Goal: Task Accomplishment & Management: Manage account settings

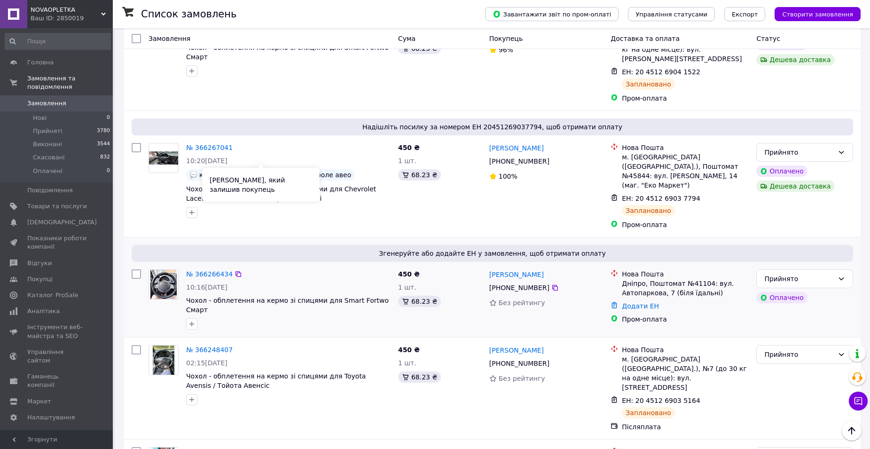
scroll to position [235, 0]
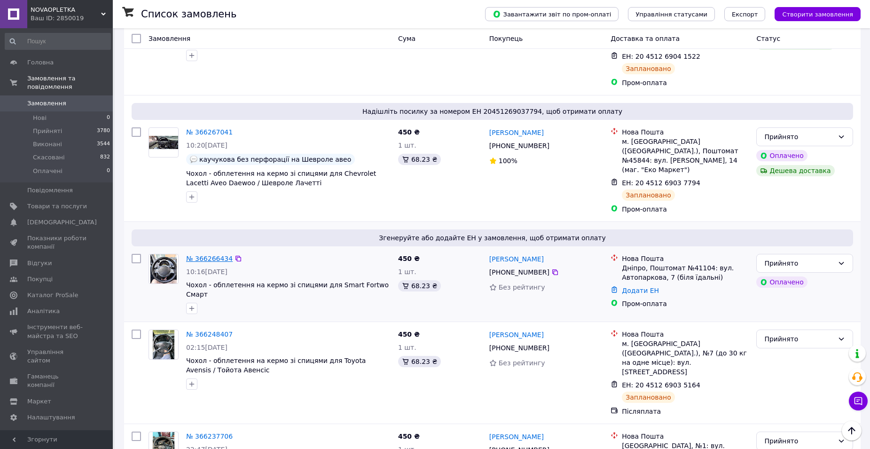
click at [208, 255] on link "№ 366266434" at bounding box center [209, 259] width 47 height 8
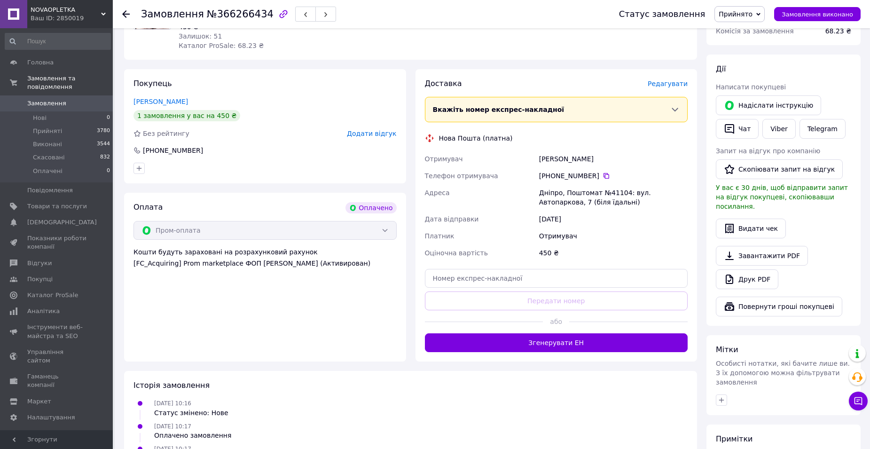
scroll to position [141, 0]
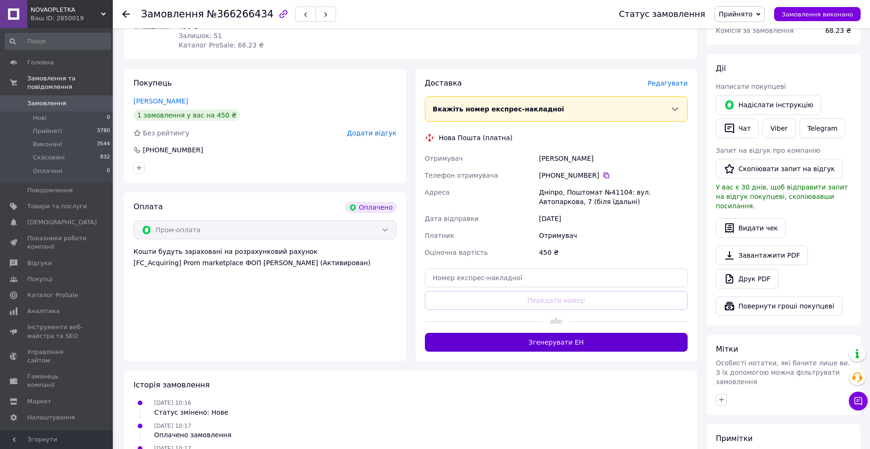
click at [538, 337] on button "Згенерувати ЕН" at bounding box center [556, 342] width 263 height 19
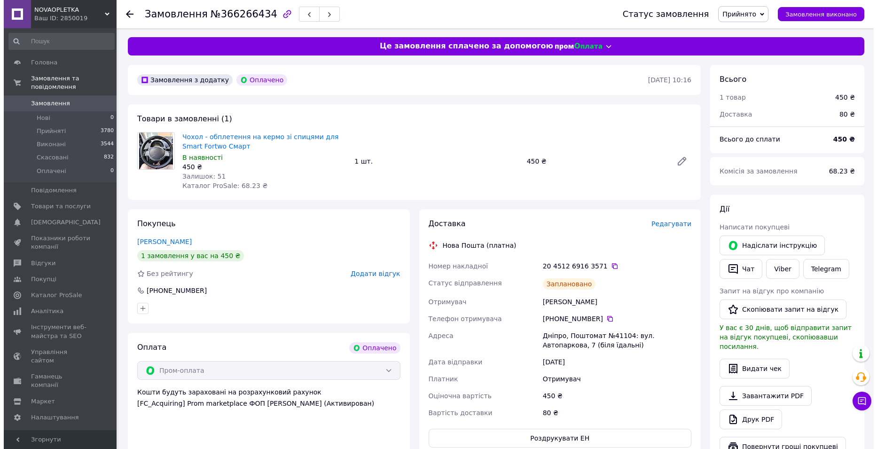
scroll to position [0, 0]
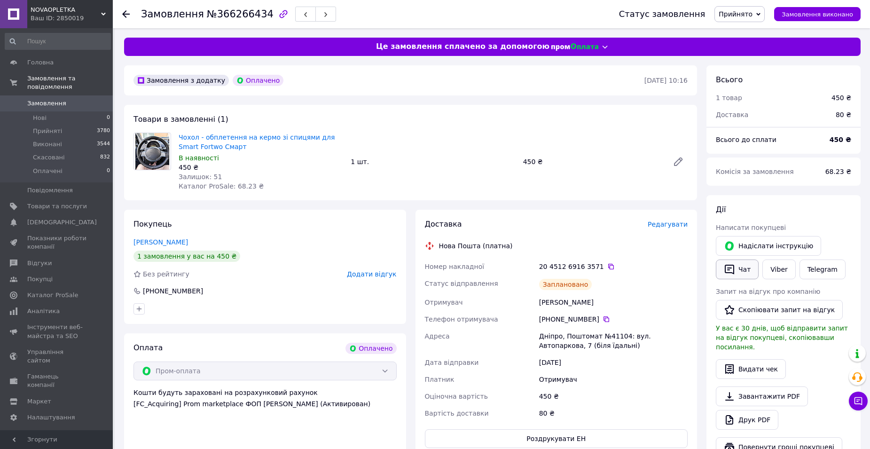
click at [743, 269] on button "Чат" at bounding box center [737, 269] width 43 height 20
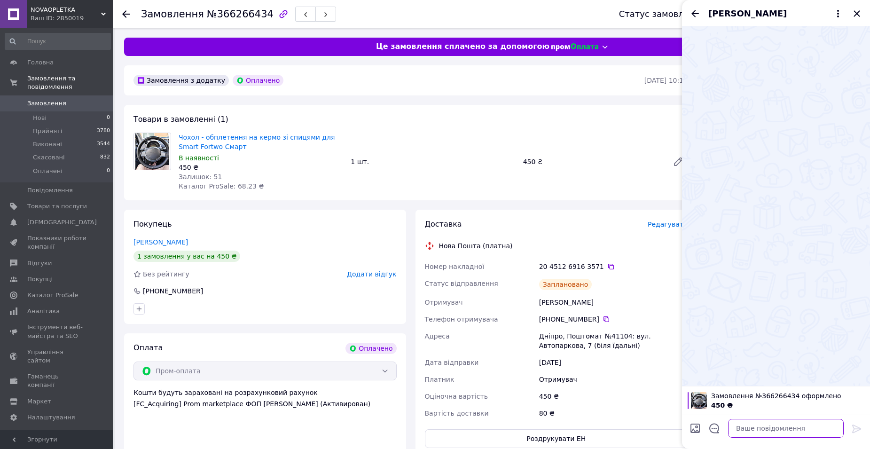
click at [768, 429] on textarea at bounding box center [786, 428] width 116 height 19
paste textarea "https://kasa.vchasno.ua/check-viewer/3eeXDuzM8MQ"
type textarea "https://kasa.vchasno.ua/check-viewer/3eeXDuzM8MQ"
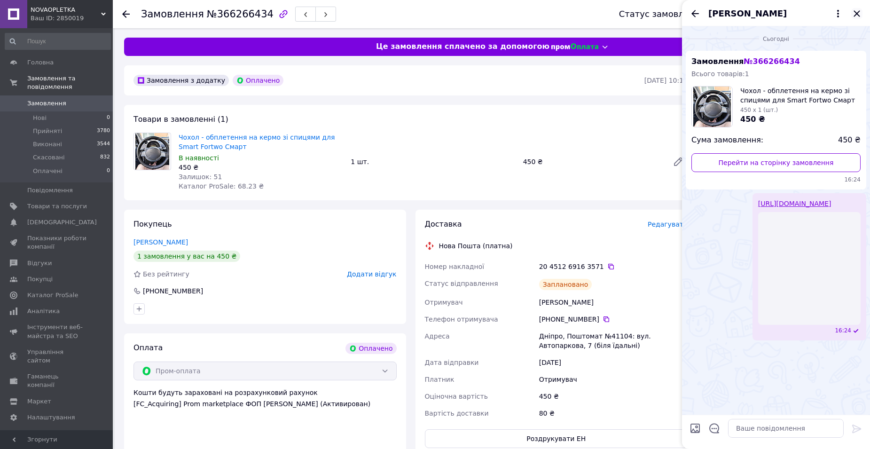
click at [855, 16] on icon "Закрити" at bounding box center [856, 13] width 6 height 6
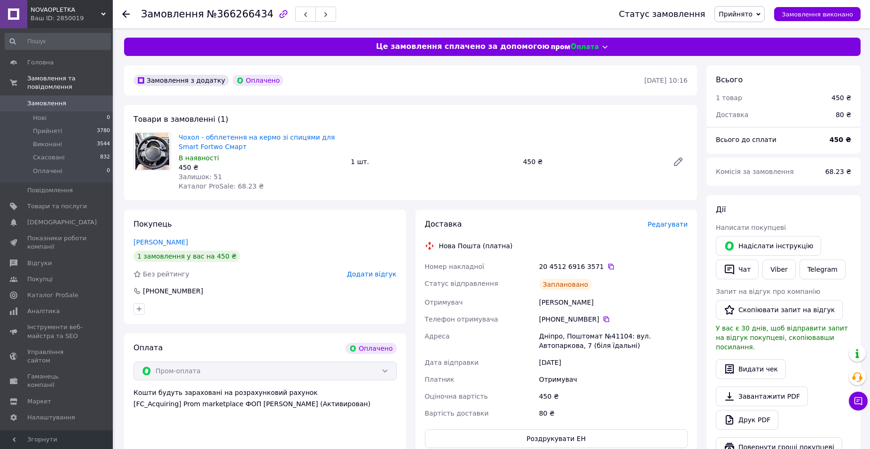
click at [46, 99] on span "Замовлення" at bounding box center [46, 103] width 39 height 8
